Goal: Transaction & Acquisition: Purchase product/service

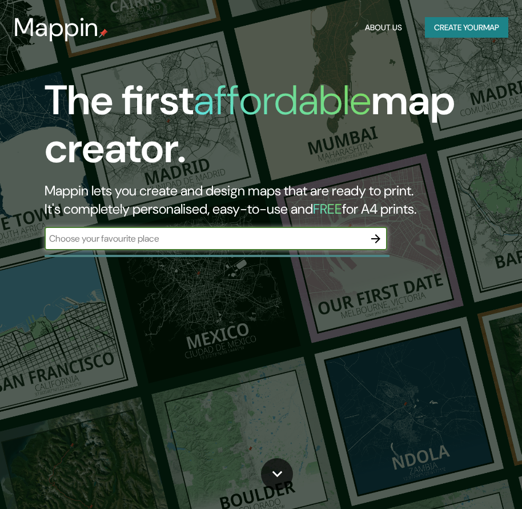
click at [187, 236] on input "text" at bounding box center [205, 238] width 320 height 13
type input "[GEOGRAPHIC_DATA]"
click at [448, 30] on button "Create your map" at bounding box center [466, 27] width 83 height 21
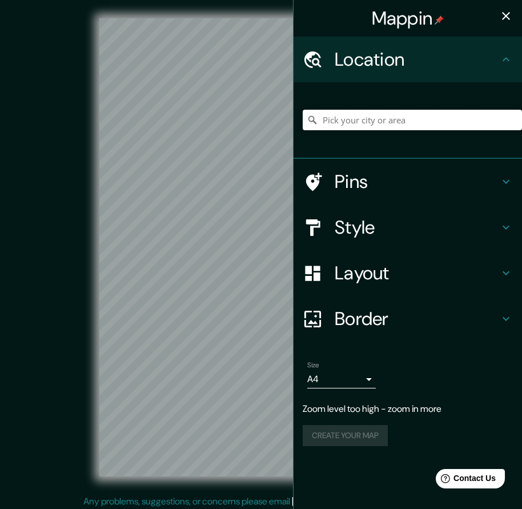
click at [360, 122] on input "Pick your city or area" at bounding box center [412, 120] width 219 height 21
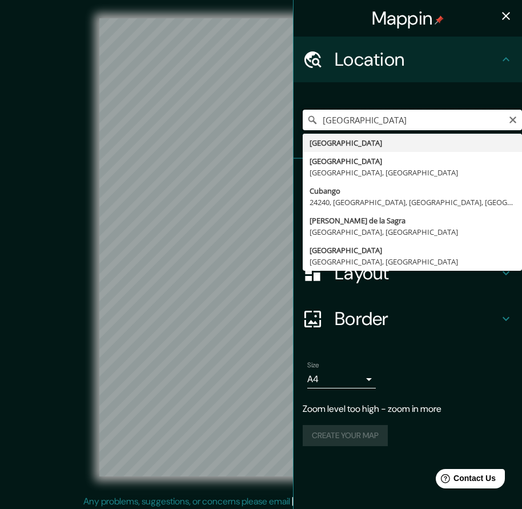
type input "[GEOGRAPHIC_DATA]"
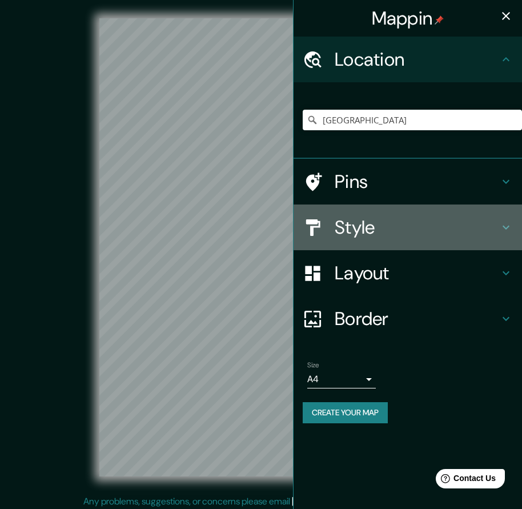
click at [407, 226] on h4 "Style" at bounding box center [417, 227] width 164 height 23
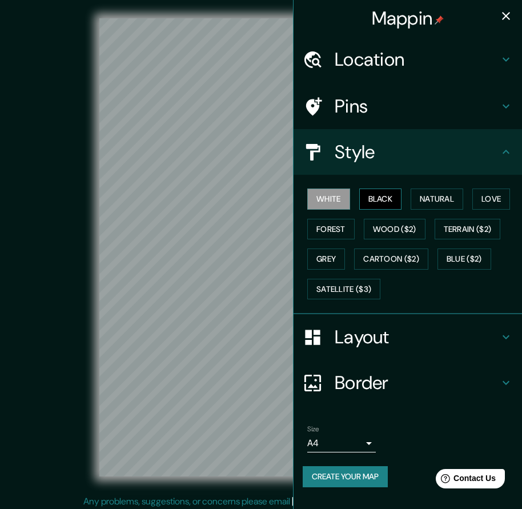
click at [392, 196] on button "Black" at bounding box center [380, 198] width 43 height 21
click at [434, 202] on button "Natural" at bounding box center [436, 198] width 53 height 21
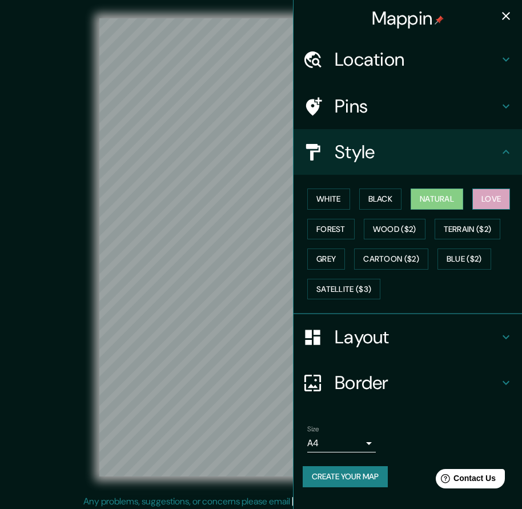
click at [485, 203] on button "Love" at bounding box center [491, 198] width 38 height 21
click at [339, 226] on button "Forest" at bounding box center [330, 229] width 47 height 21
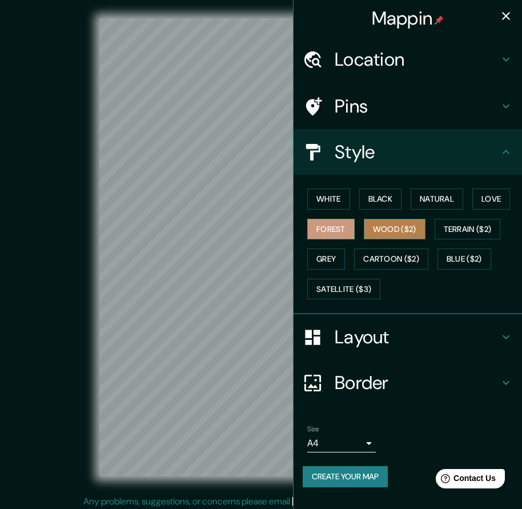
click at [377, 231] on button "Wood ($2)" at bounding box center [395, 229] width 62 height 21
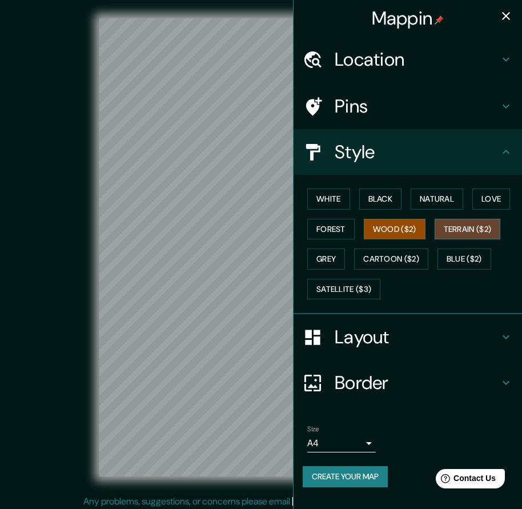
click at [453, 228] on button "Terrain ($2)" at bounding box center [467, 229] width 66 height 21
click at [440, 257] on div "White Black Natural Love Forest Wood ($2) Terrain ($2) Grey Cartoon ($2) Blue (…" at bounding box center [412, 244] width 219 height 120
click at [443, 258] on button "Blue ($2)" at bounding box center [464, 258] width 54 height 21
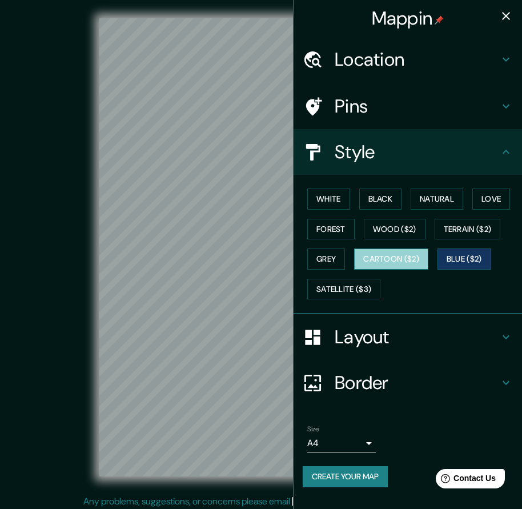
click at [410, 258] on button "Cartoon ($2)" at bounding box center [391, 258] width 74 height 21
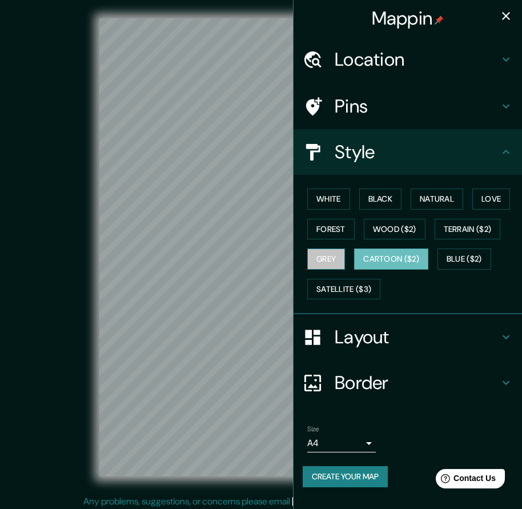
click at [329, 258] on button "Grey" at bounding box center [326, 258] width 38 height 21
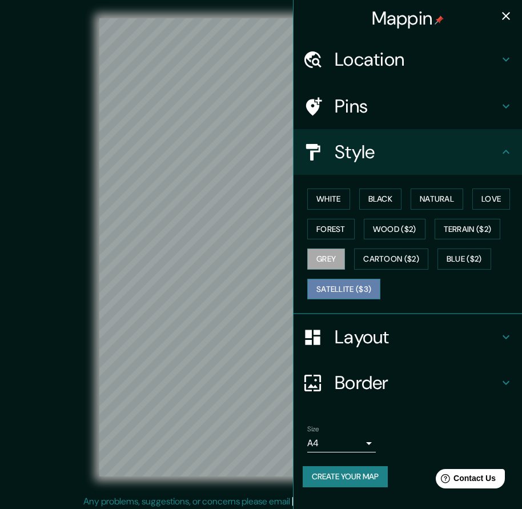
click at [344, 291] on button "Satellite ($3)" at bounding box center [343, 289] width 73 height 21
click at [328, 264] on button "Grey" at bounding box center [326, 258] width 38 height 21
click at [369, 345] on h4 "Layout" at bounding box center [417, 336] width 164 height 23
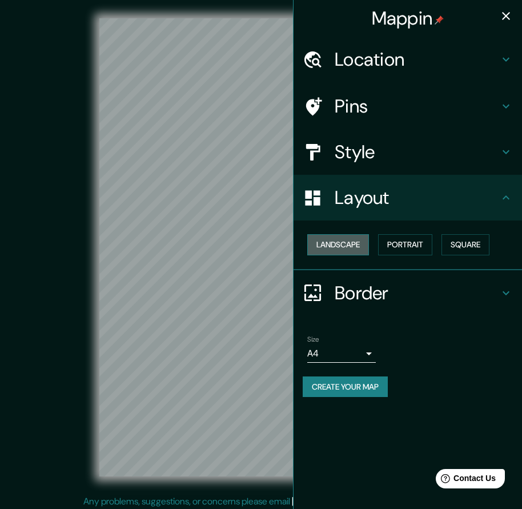
click at [338, 241] on button "Landscape" at bounding box center [338, 244] width 62 height 21
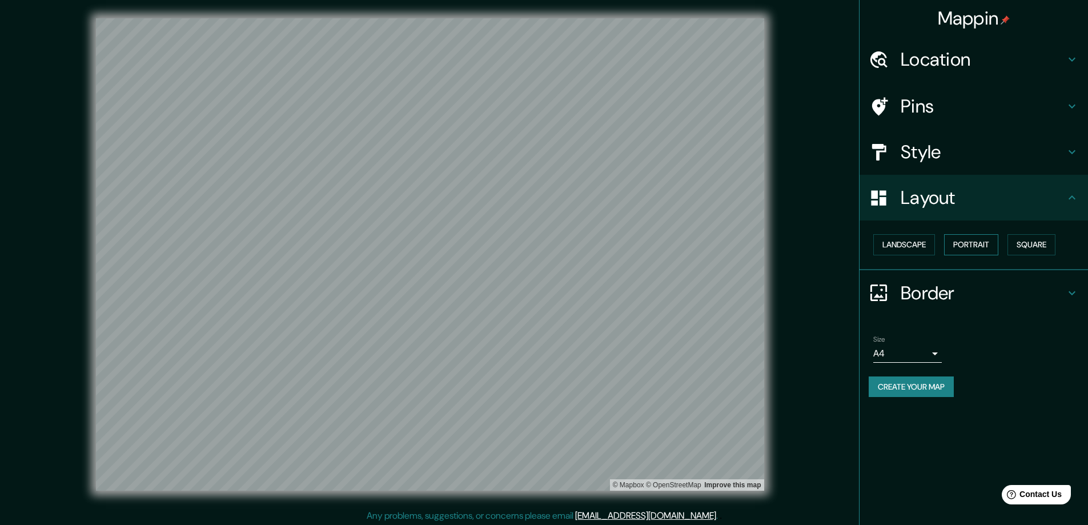
click at [521, 243] on button "Portrait" at bounding box center [971, 244] width 54 height 21
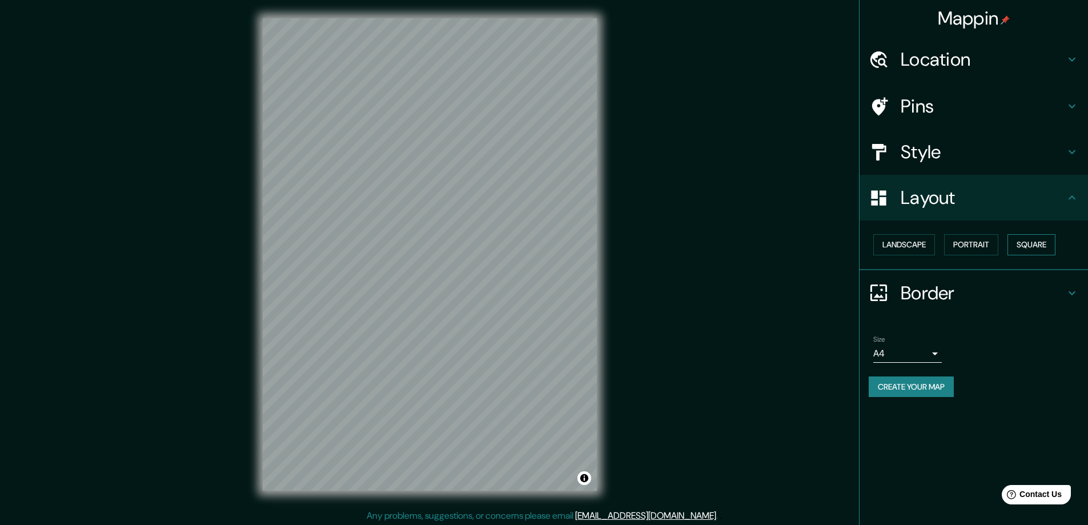
click at [521, 245] on button "Square" at bounding box center [1031, 244] width 48 height 21
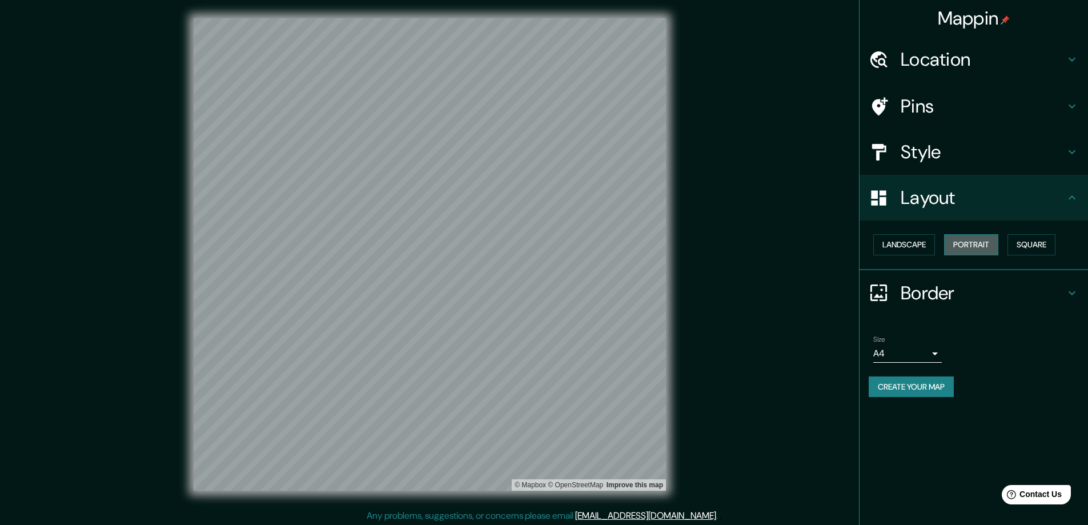
click at [521, 245] on button "Portrait" at bounding box center [971, 244] width 54 height 21
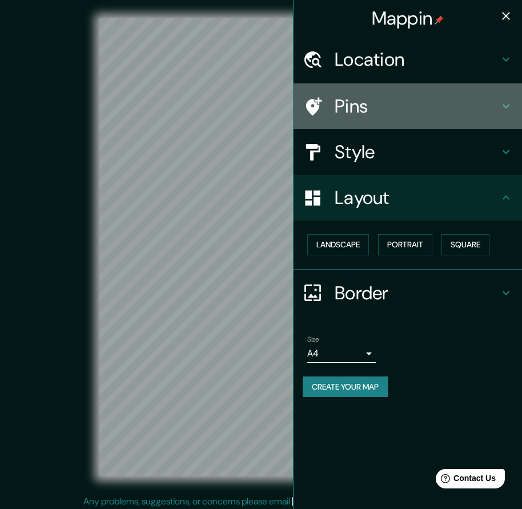
click at [400, 107] on h4 "Pins" at bounding box center [417, 106] width 164 height 23
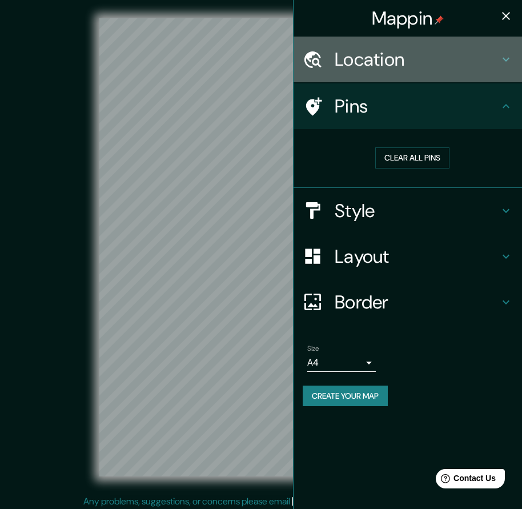
click at [410, 58] on h4 "Location" at bounding box center [417, 59] width 164 height 23
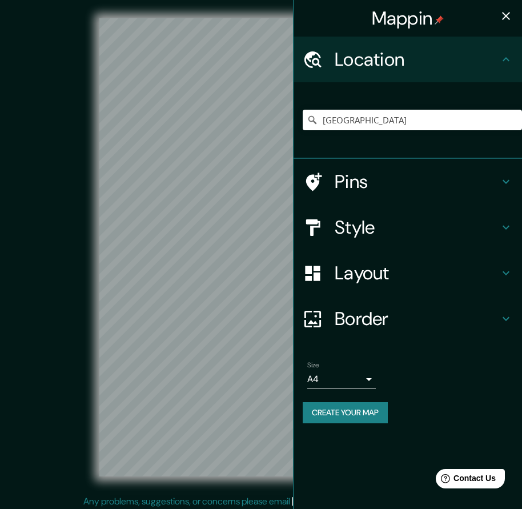
click at [410, 58] on h4 "Location" at bounding box center [417, 59] width 164 height 23
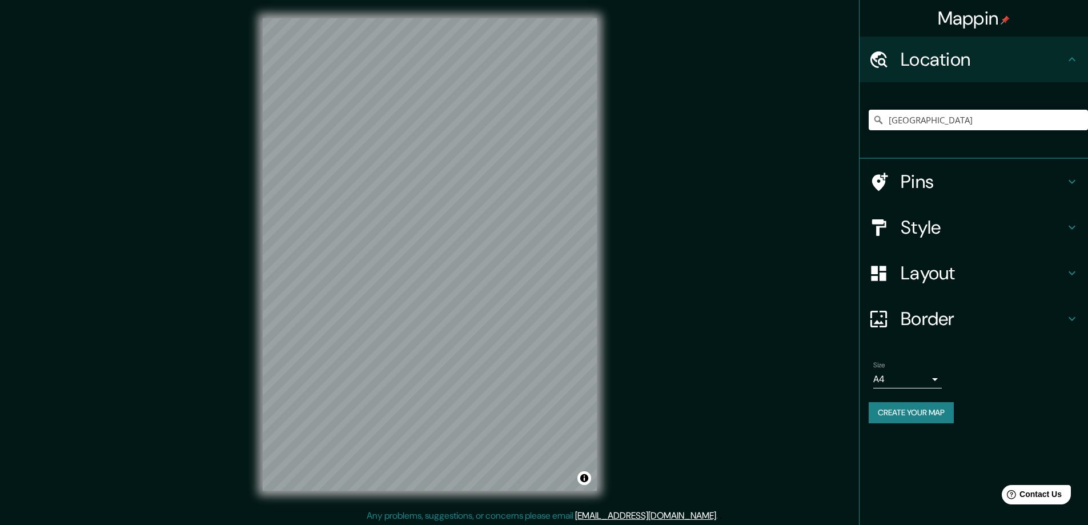
click at [521, 311] on h4 "Border" at bounding box center [982, 318] width 164 height 23
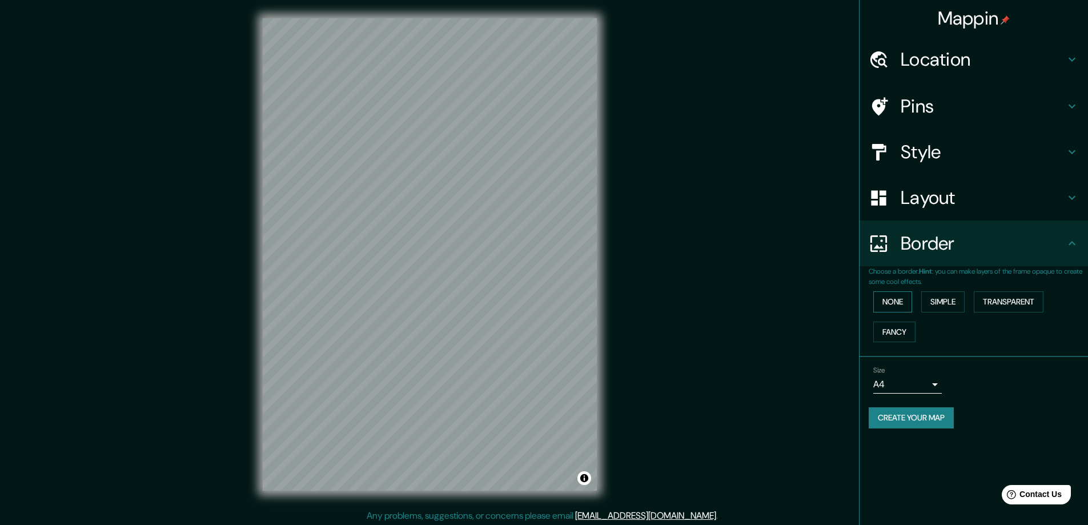
click at [521, 302] on button "None" at bounding box center [892, 301] width 39 height 21
click at [521, 301] on button "Simple" at bounding box center [942, 301] width 43 height 21
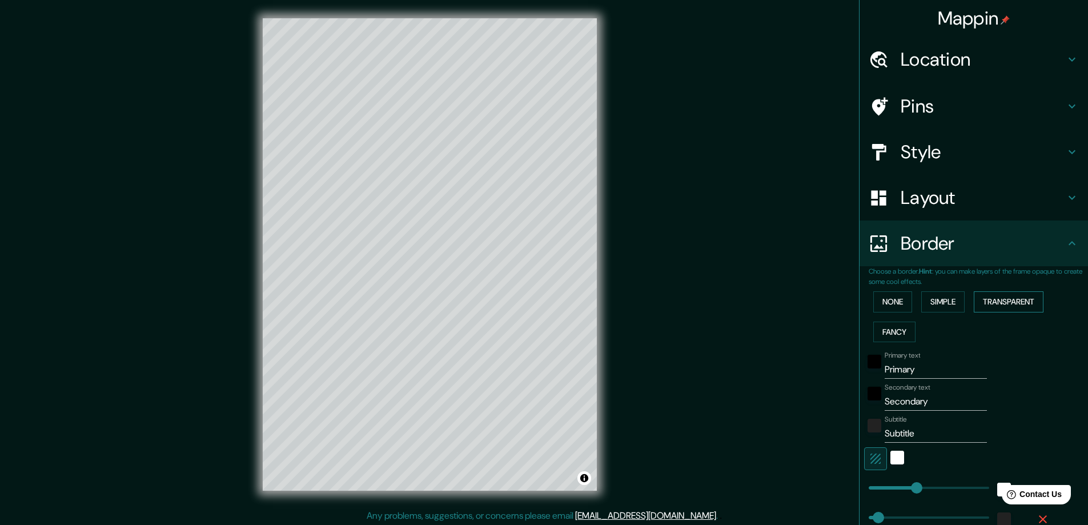
click at [521, 305] on button "Transparent" at bounding box center [1008, 301] width 70 height 21
click at [521, 331] on button "Fancy" at bounding box center [894, 331] width 42 height 21
click at [521, 303] on button "Simple" at bounding box center [942, 301] width 43 height 21
click at [521, 367] on input "Primary" at bounding box center [935, 369] width 102 height 18
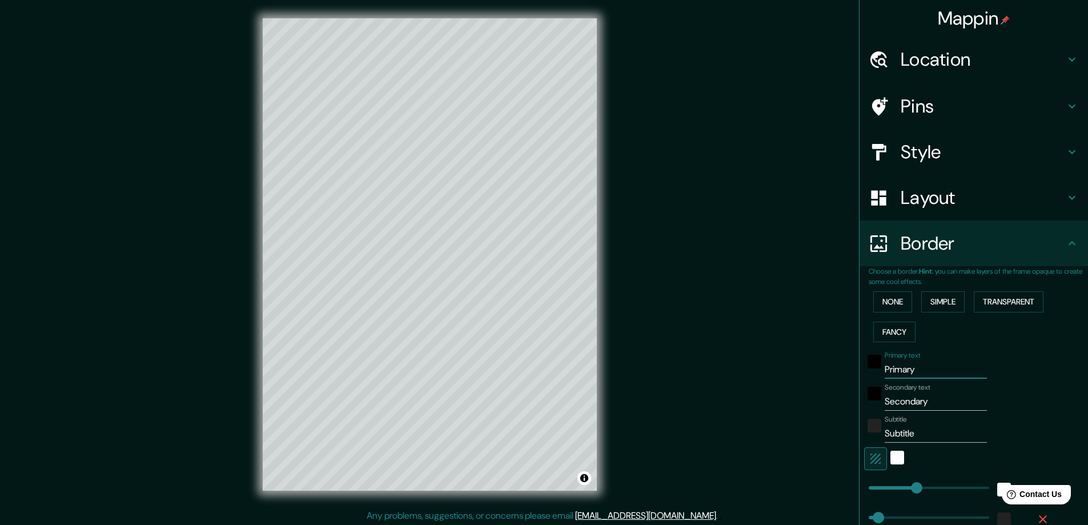
type input "S"
type input "47"
type input "Sa"
type input "47"
type input "San"
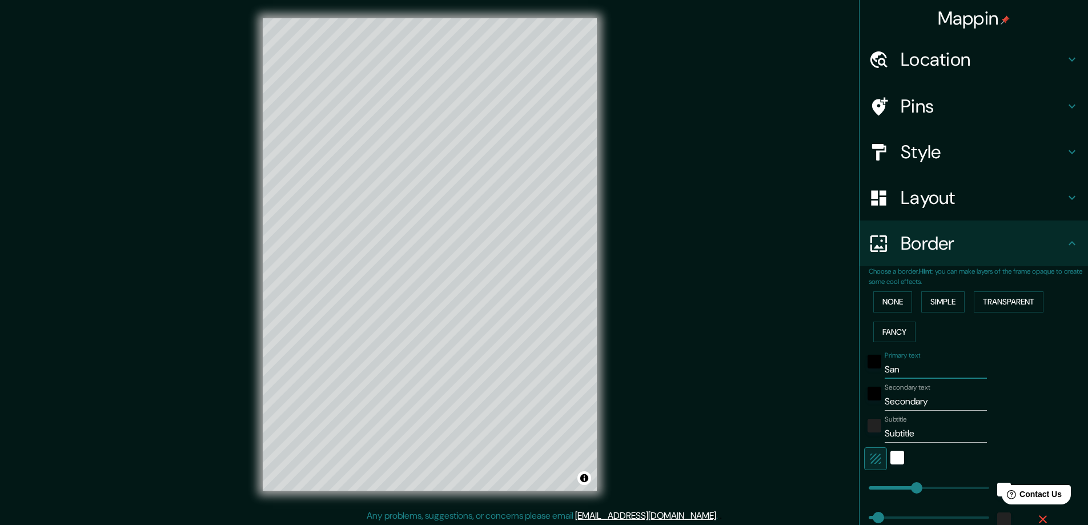
type input "47"
type input "Sanc"
type input "47"
type input "Sanct"
type input "47"
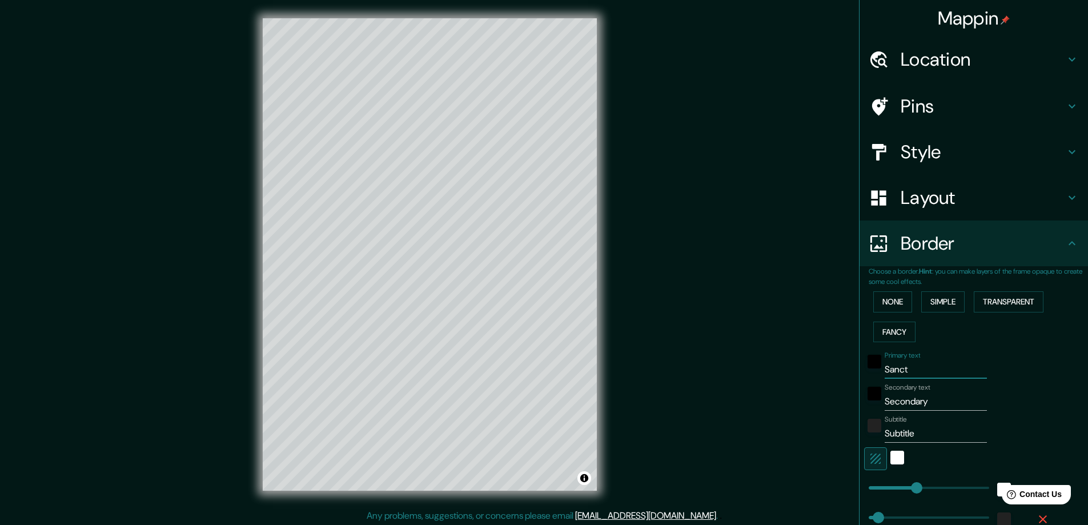
type input "Sancti"
type input "47"
type input "Sancti"
type input "47"
type input "Sancti S"
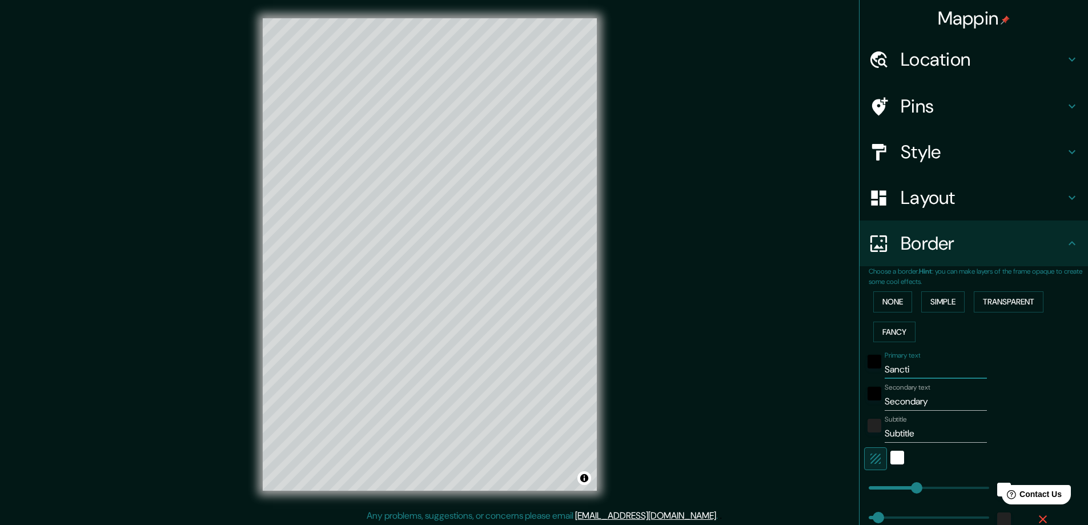
type input "47"
type input "Sancti Sp"
type input "47"
type input "Sancti Spi"
type input "47"
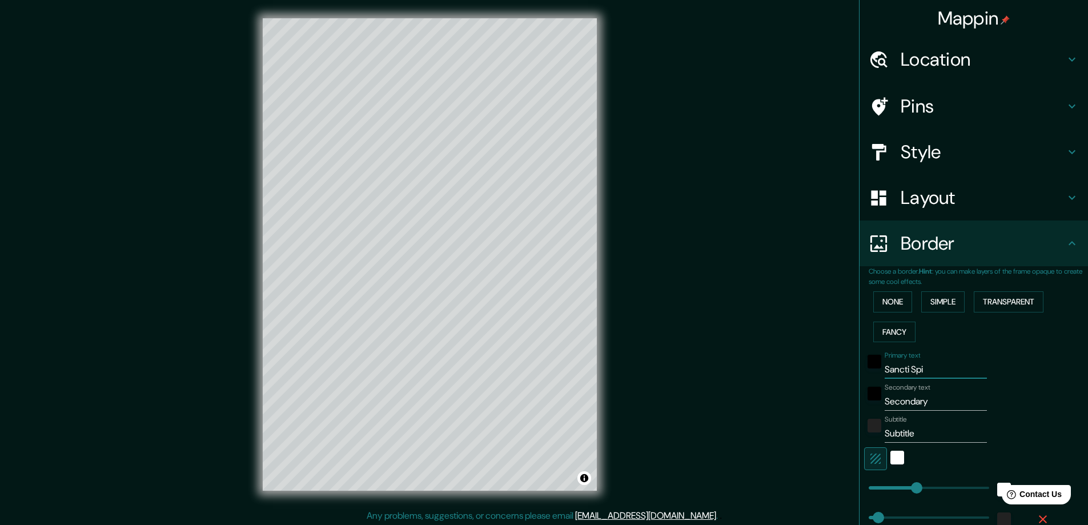
type input "Sancti Spit"
type input "47"
type input "Sancti Spiti"
type input "47"
type input "Sancti Spit"
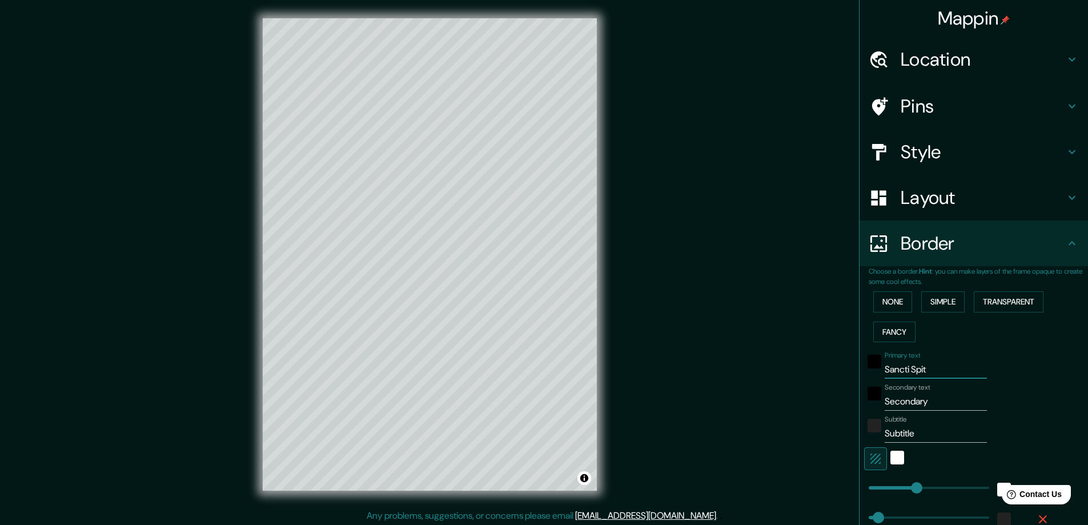
type input "47"
type input "Sancti Spi"
type input "47"
type input "Sancti Spir"
type input "47"
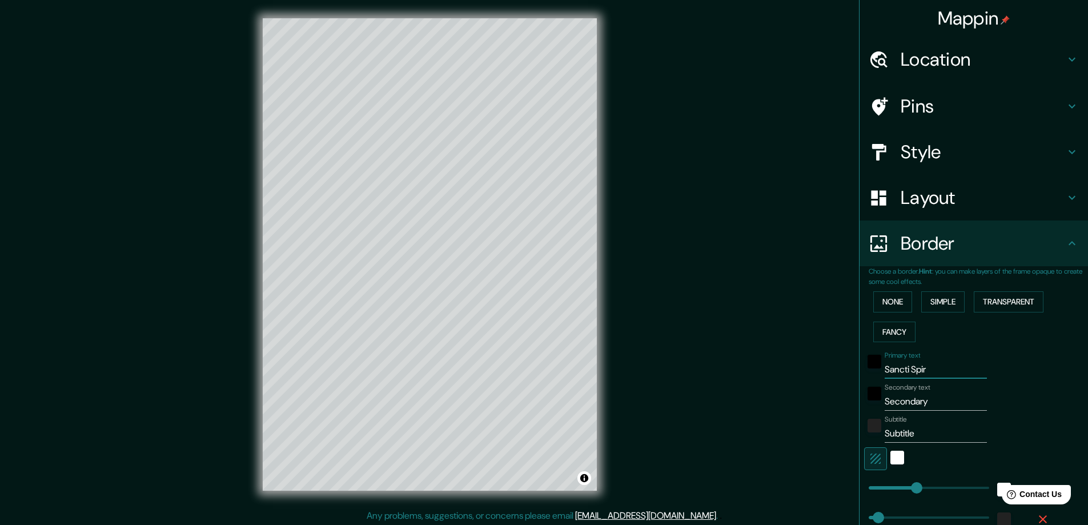
type input "Sancti Spiri"
type input "47"
type input "Sancti Spirit"
type input "47"
type input "Sancti Spirit"
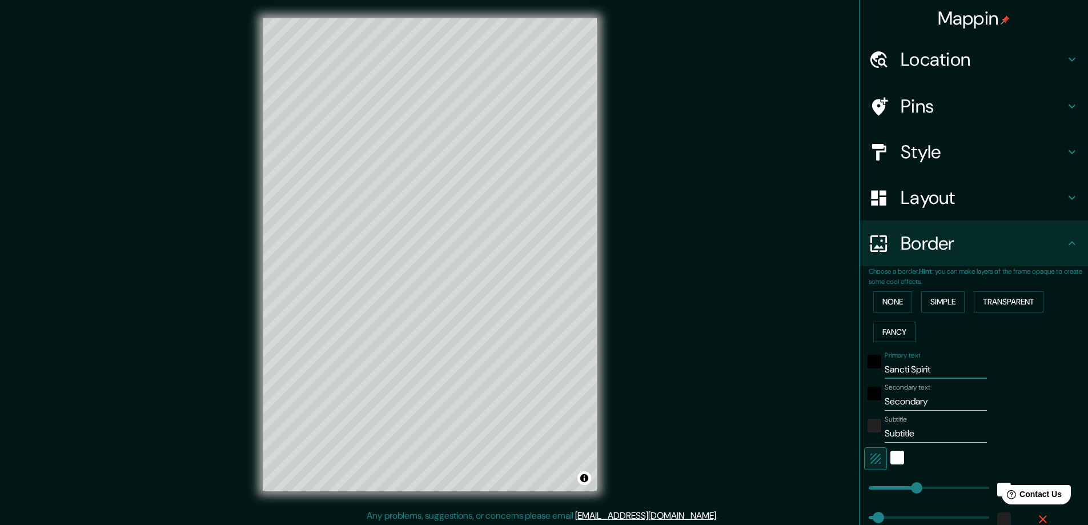
type input "203"
drag, startPoint x: 905, startPoint y: 486, endPoint x: 899, endPoint y: 486, distance: 6.3
type input "47"
type input "175"
type input "47"
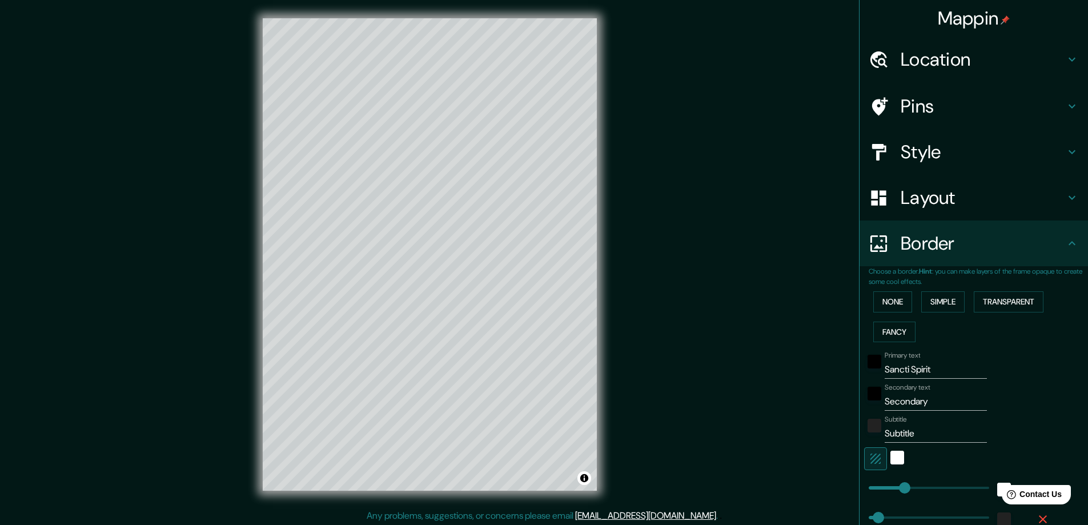
click at [521, 368] on input "Sancti Spirit" at bounding box center [935, 369] width 102 height 18
type input "94"
drag, startPoint x: 889, startPoint y: 490, endPoint x: 879, endPoint y: 488, distance: 10.5
type input "47"
click at [521, 370] on input "Sancti Spirit" at bounding box center [935, 369] width 102 height 18
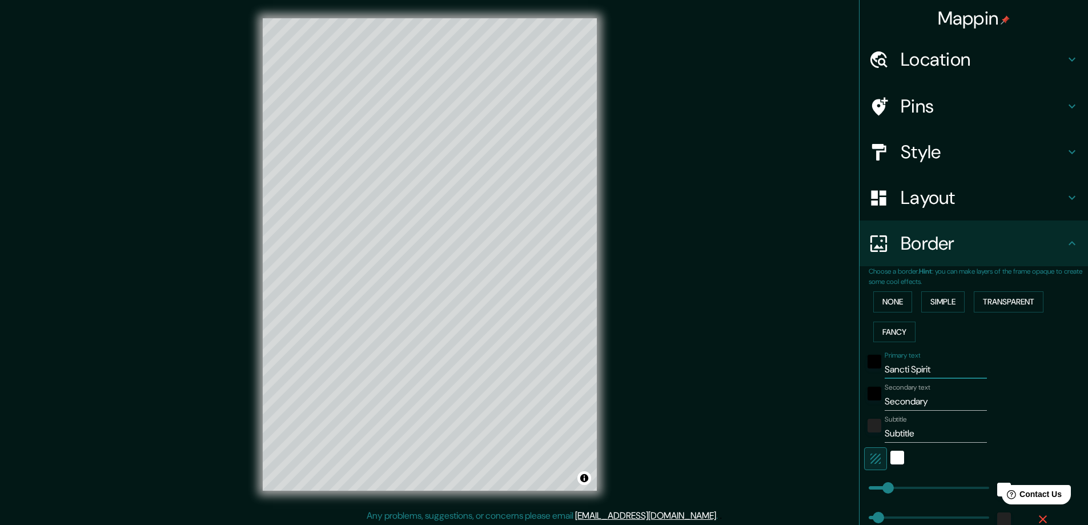
click at [521, 399] on input "Secondary" at bounding box center [935, 401] width 102 height 18
click at [521, 401] on input "Secondary" at bounding box center [935, 401] width 102 height 18
type input "R"
type input "47"
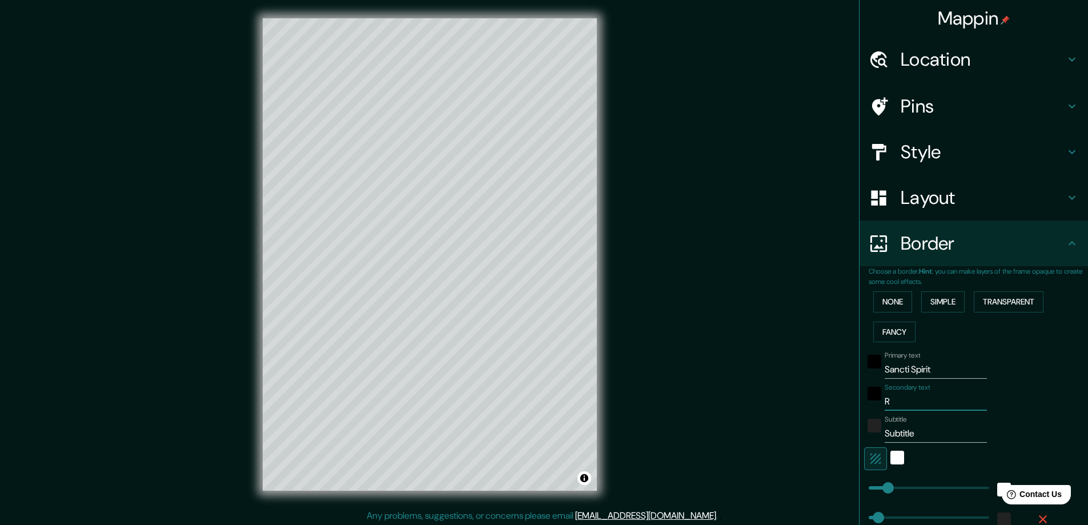
type input "Re"
type input "47"
type input "Rea"
type input "47"
type input "Re"
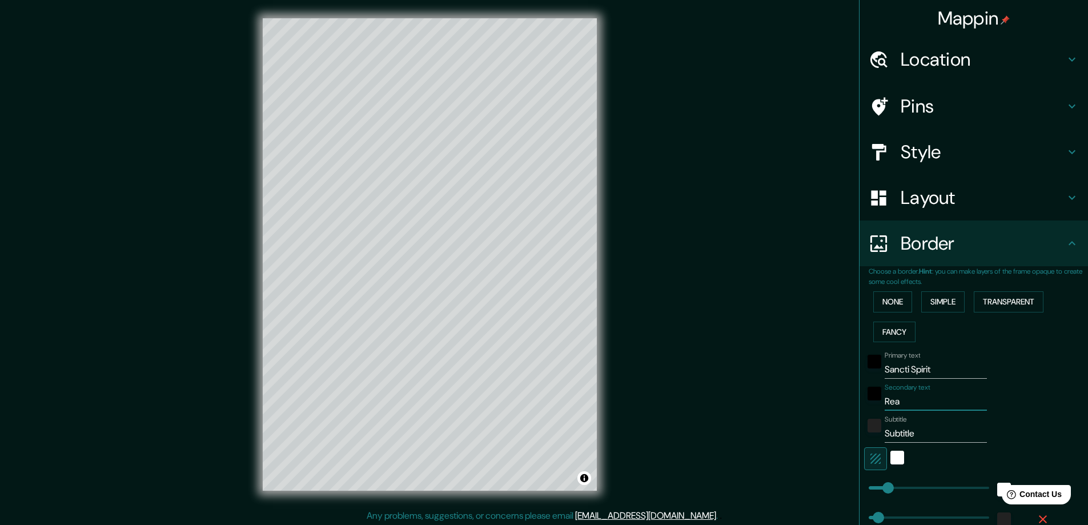
type input "47"
type input "Rem"
type input "47"
type input "Reme"
type input "47"
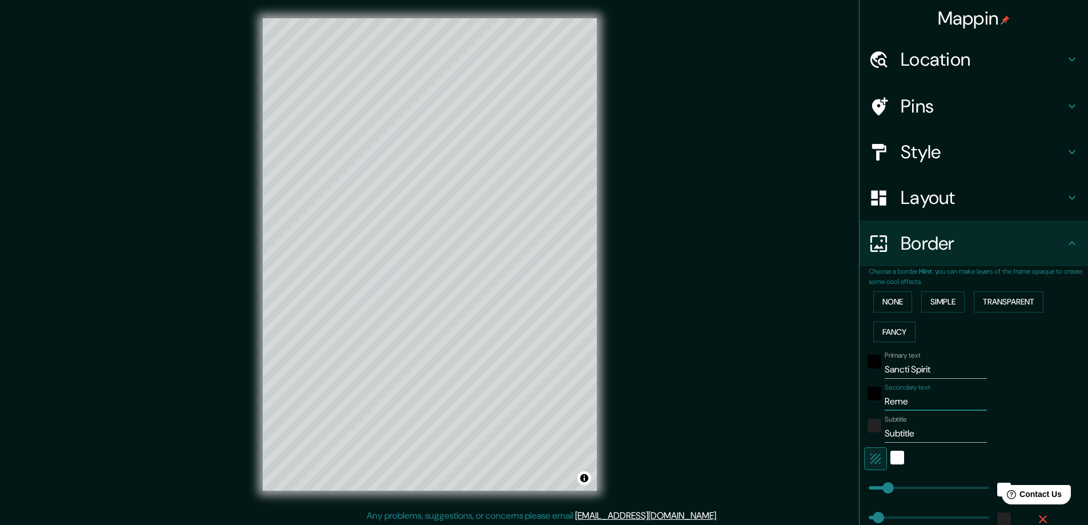
type input "Remem"
type input "47"
type input "Rememb"
type input "47"
type input "Remembe"
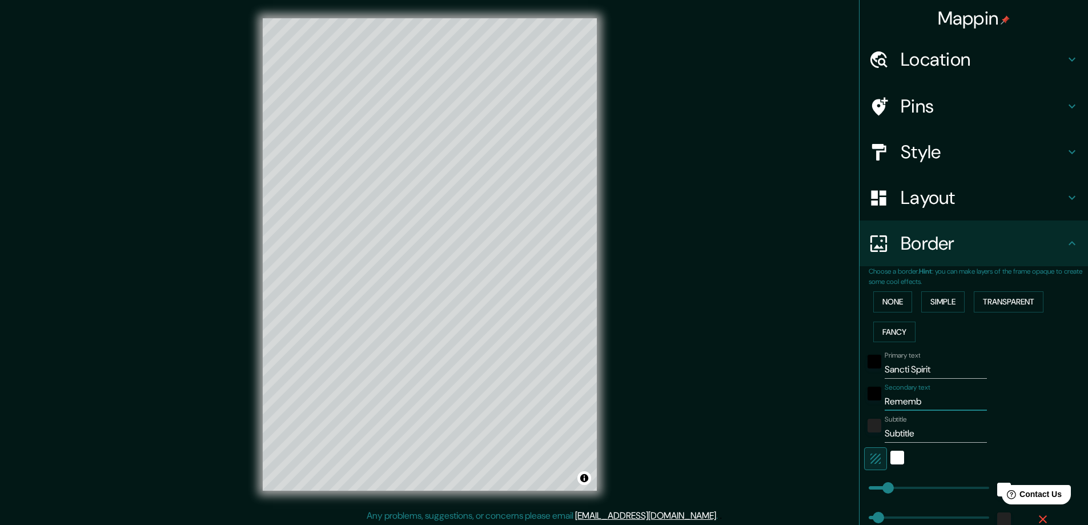
type input "47"
type input "Remember"
type input "47"
type input "Remember"
type input "47"
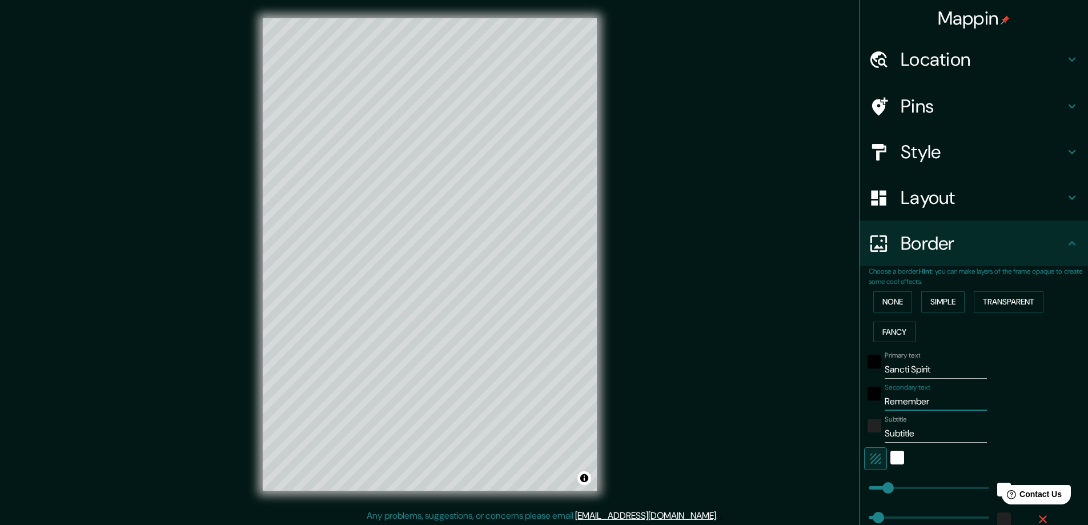
type input "Remember m"
type input "47"
type input "Remember mi"
type input "47"
type input "Remember mi"
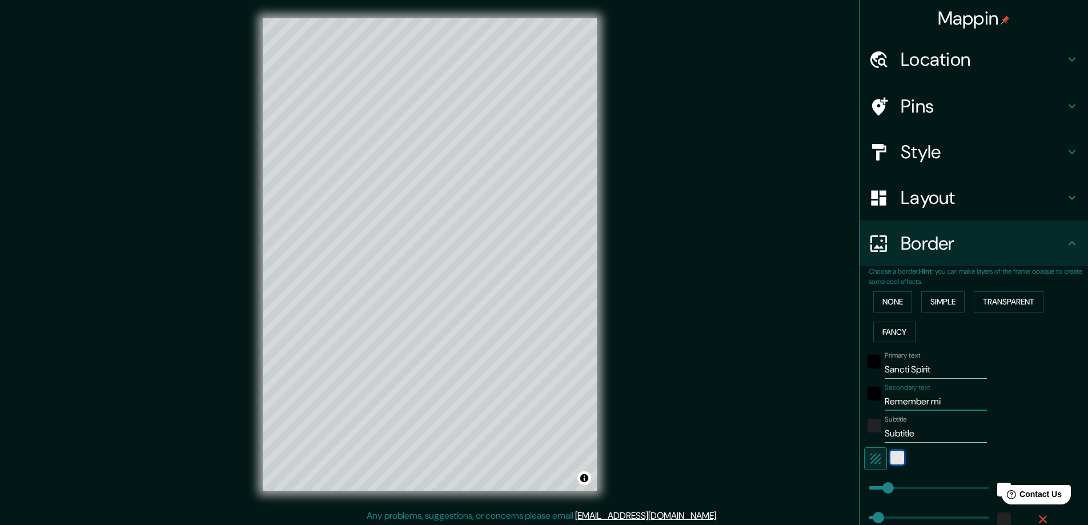
click at [521, 455] on div "white" at bounding box center [897, 457] width 14 height 14
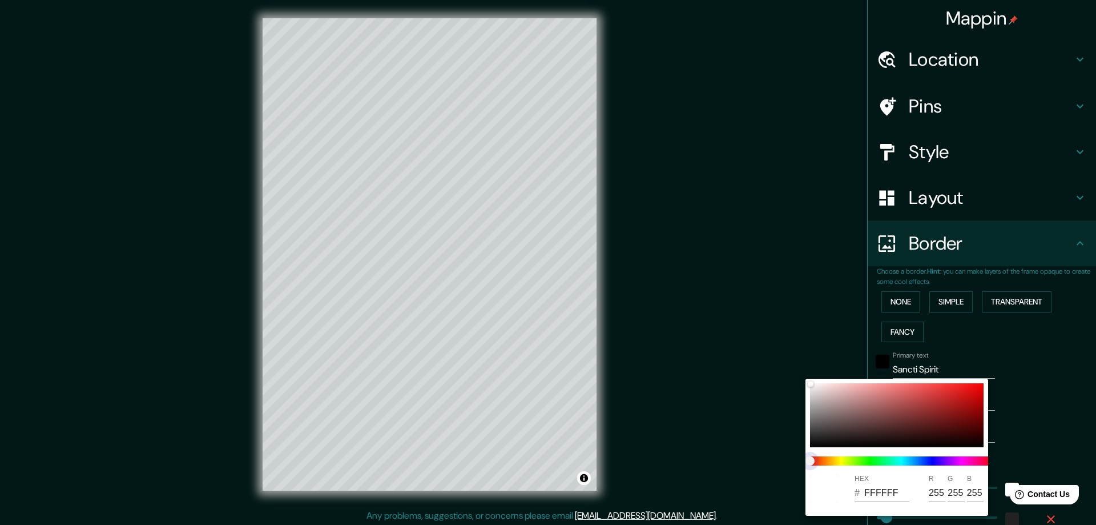
click at [521, 464] on span at bounding box center [901, 460] width 183 height 9
drag, startPoint x: 874, startPoint y: 457, endPoint x: 884, endPoint y: 458, distance: 9.8
click at [521, 458] on span at bounding box center [901, 460] width 183 height 9
click at [521, 414] on div at bounding box center [897, 415] width 174 height 64
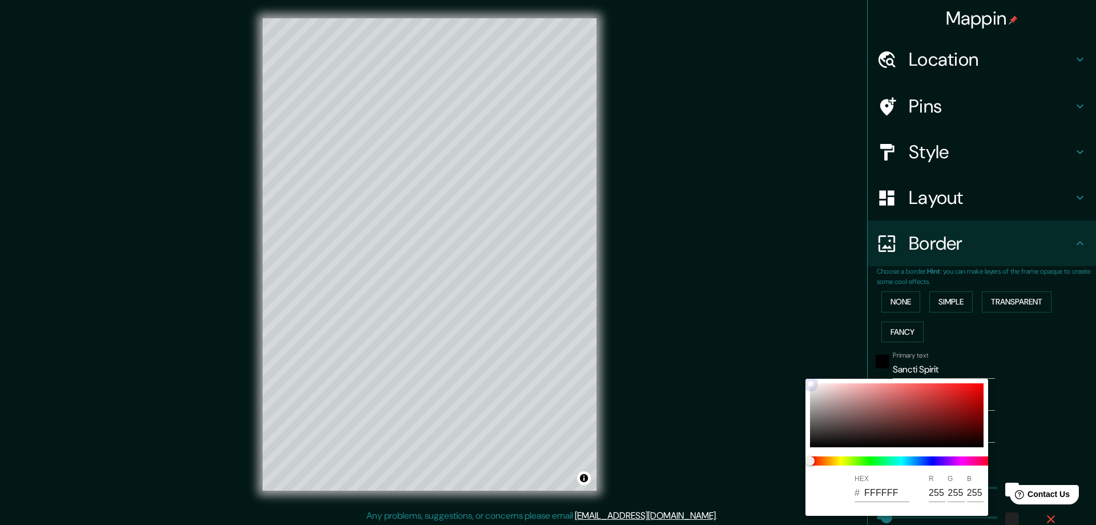
type input "47"
type input "833535"
type input "131"
type input "53"
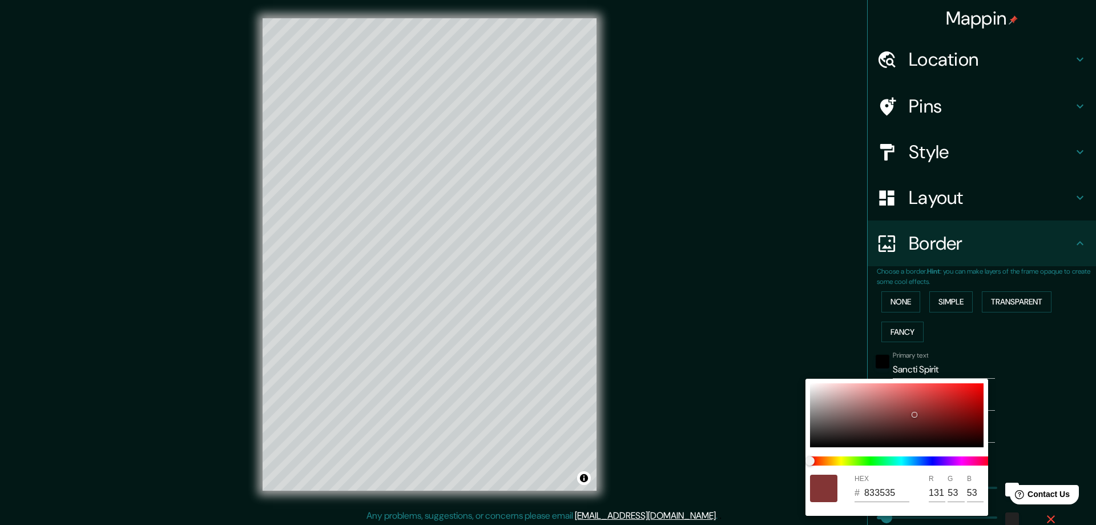
click at [521, 384] on div at bounding box center [548, 262] width 1096 height 525
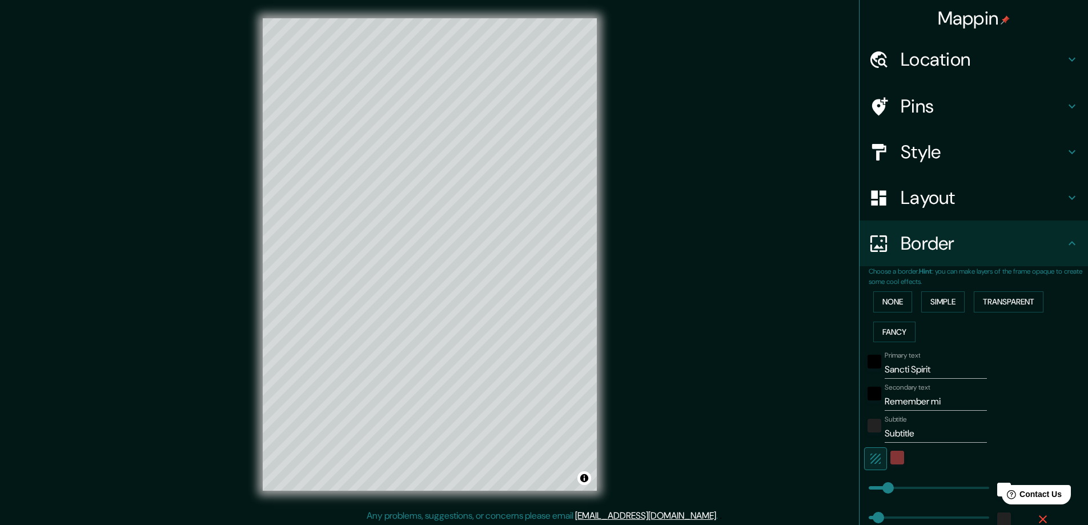
click at [521, 454] on icon "button" at bounding box center [875, 458] width 10 height 10
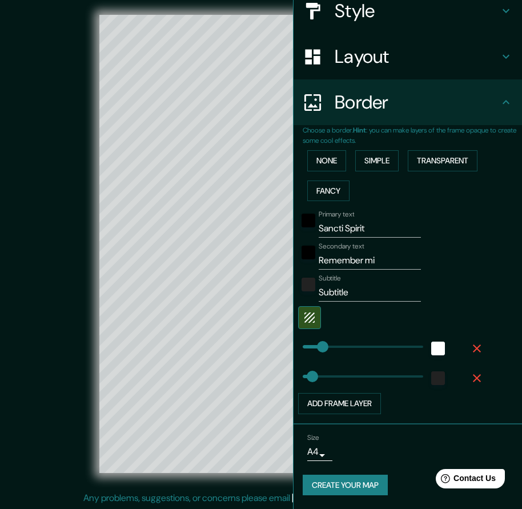
scroll to position [4, 0]
click at [304, 320] on icon "button" at bounding box center [309, 317] width 10 height 10
type input "47"
click at [340, 226] on input "Sancti Spirit" at bounding box center [370, 228] width 102 height 18
type input "SanctiSpirit"
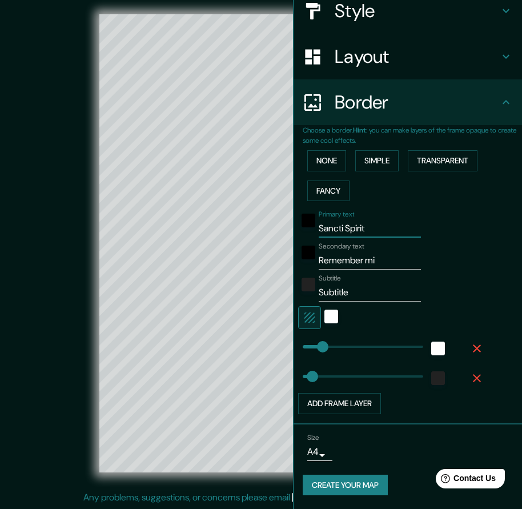
type input "47"
type input "SanctSpirit"
type input "47"
type input "SancSpirit"
type input "47"
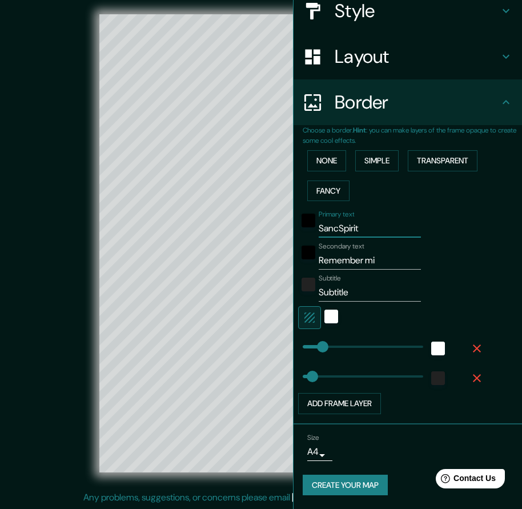
type input "SanSpirit"
type input "47"
click at [280, 231] on div "Mappin Location [GEOGRAPHIC_DATA] Pins Style Layout Border Choose a border. Hin…" at bounding box center [261, 252] width 522 height 513
type input "S"
type input "47"
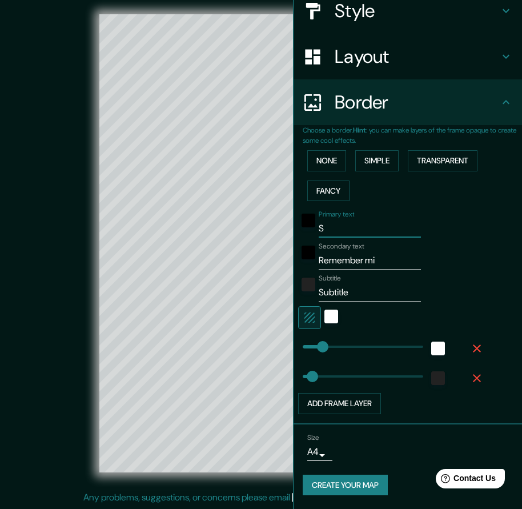
type input "Ss"
type input "47"
type input "Ssp"
type input "47"
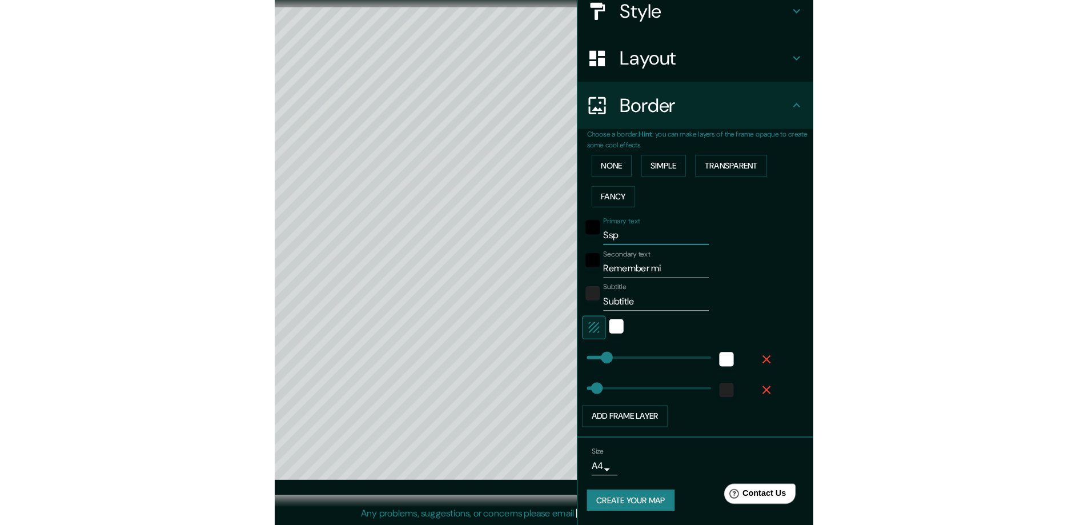
scroll to position [125, 0]
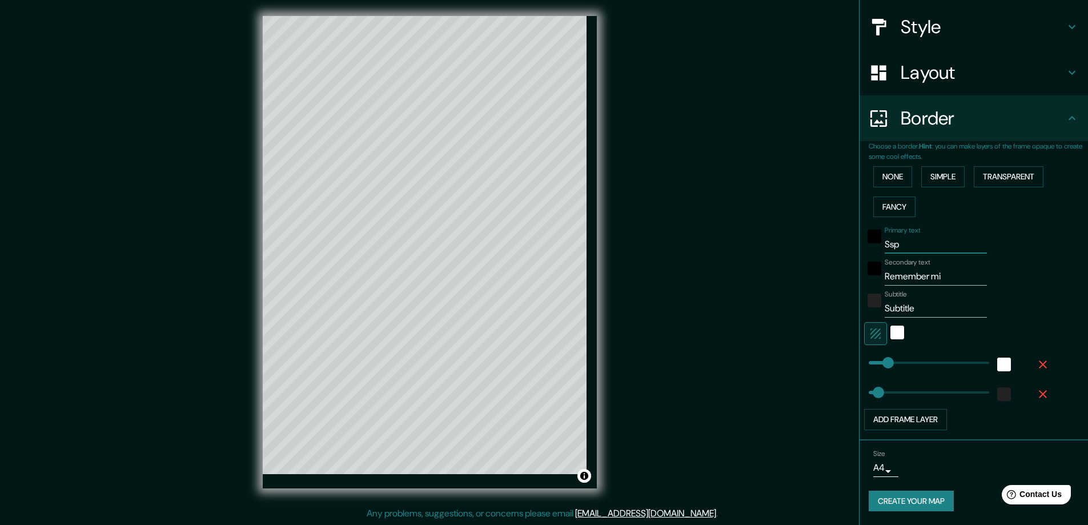
type input "Ssp"
click at [521, 41] on div "© Mapbox © OpenStreetMap Improve this map" at bounding box center [429, 252] width 979 height 472
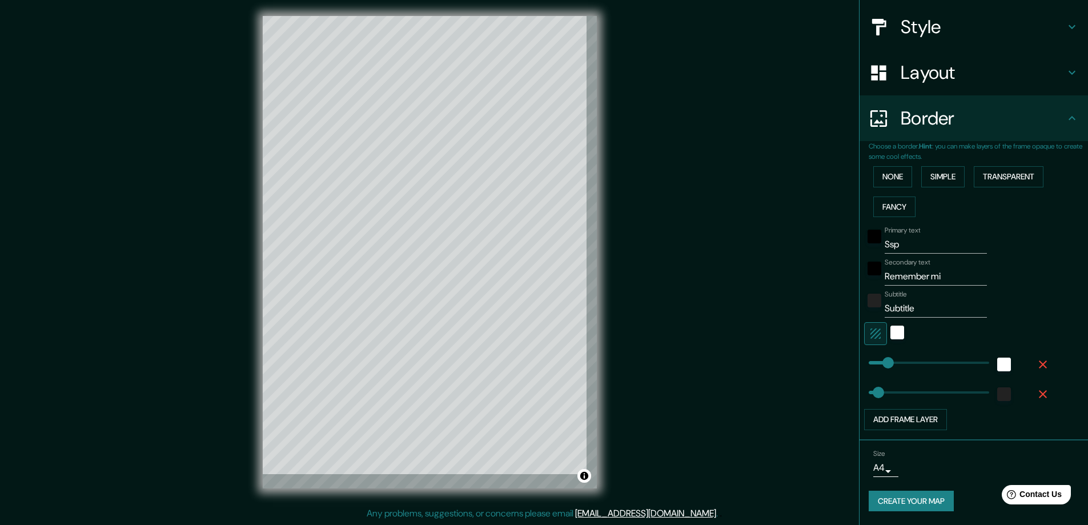
click at [521, 242] on input "Ssp" at bounding box center [935, 244] width 102 height 18
click at [521, 243] on div "Primary text Ssp" at bounding box center [957, 239] width 187 height 27
click at [521, 243] on input "Ssp" at bounding box center [935, 244] width 102 height 18
click at [521, 417] on button "Add frame layer" at bounding box center [905, 419] width 83 height 21
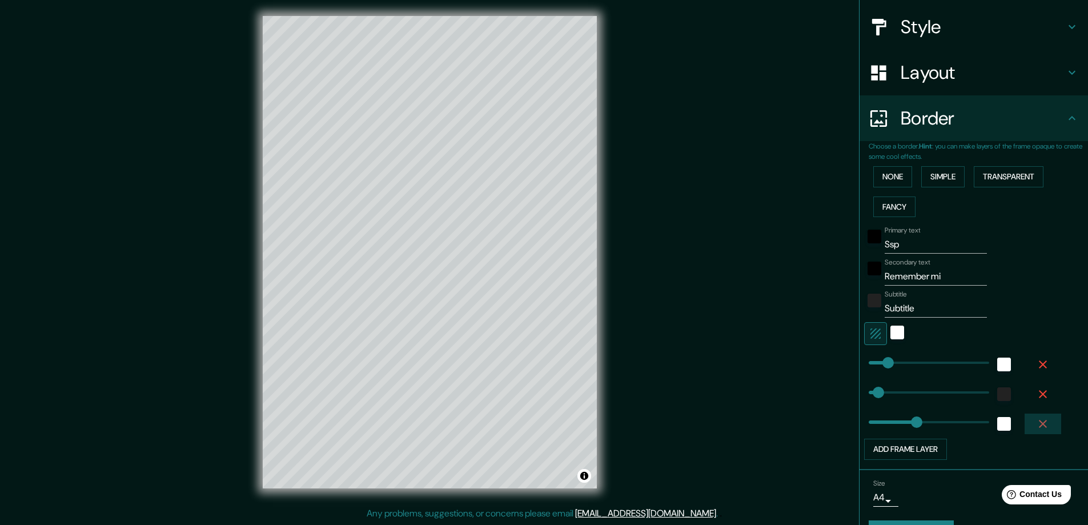
click at [521, 423] on icon "button" at bounding box center [1043, 424] width 14 height 14
type input "47"
